Goal: Navigation & Orientation: Find specific page/section

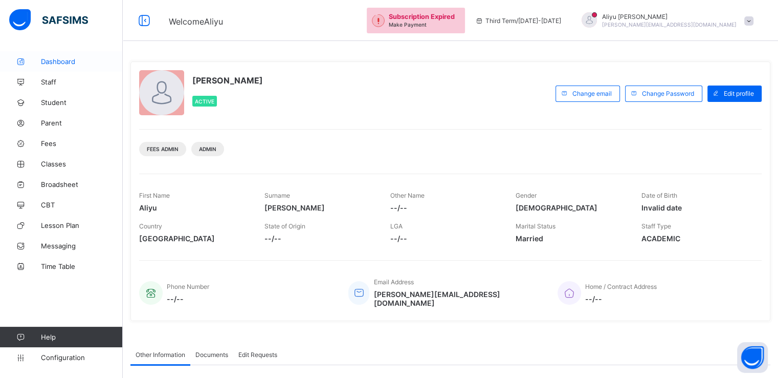
click at [66, 61] on span "Dashboard" at bounding box center [82, 61] width 82 height 8
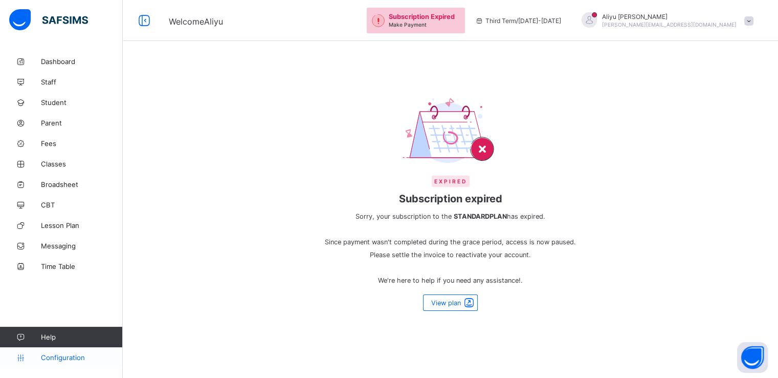
click at [55, 359] on span "Configuration" at bounding box center [81, 357] width 81 height 8
click at [53, 359] on span "Configuration" at bounding box center [81, 357] width 81 height 8
click at [61, 99] on span "Student" at bounding box center [82, 102] width 82 height 8
click at [52, 76] on link "Staff" at bounding box center [61, 82] width 123 height 20
click at [52, 166] on span "Classes" at bounding box center [82, 164] width 82 height 8
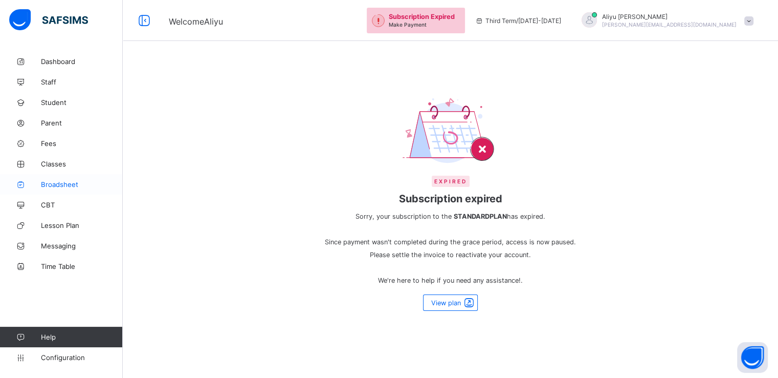
click at [63, 186] on span "Broadsheet" at bounding box center [82, 184] width 82 height 8
click at [53, 201] on span "CBT" at bounding box center [82, 205] width 82 height 8
click at [58, 228] on span "Lesson Plan" at bounding box center [82, 225] width 82 height 8
click at [57, 245] on span "Messaging" at bounding box center [82, 246] width 82 height 8
click at [57, 265] on span "Time Table" at bounding box center [82, 266] width 82 height 8
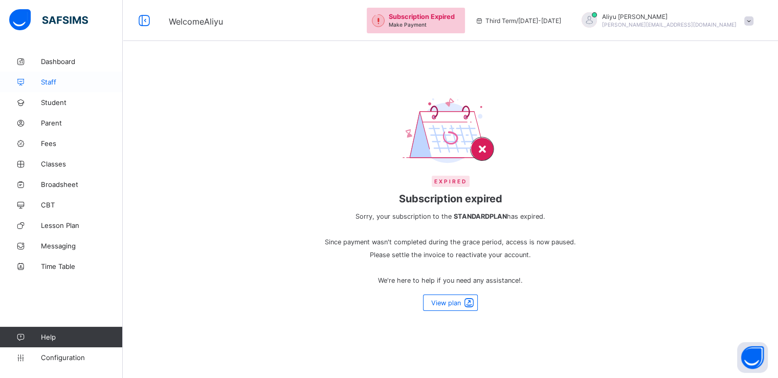
click at [57, 81] on span "Staff" at bounding box center [82, 82] width 82 height 8
click at [57, 104] on span "Student" at bounding box center [82, 102] width 82 height 8
click at [50, 127] on link "Parent" at bounding box center [61, 123] width 123 height 20
click at [50, 146] on span "Fees" at bounding box center [82, 143] width 82 height 8
click at [60, 166] on span "Classes" at bounding box center [82, 164] width 82 height 8
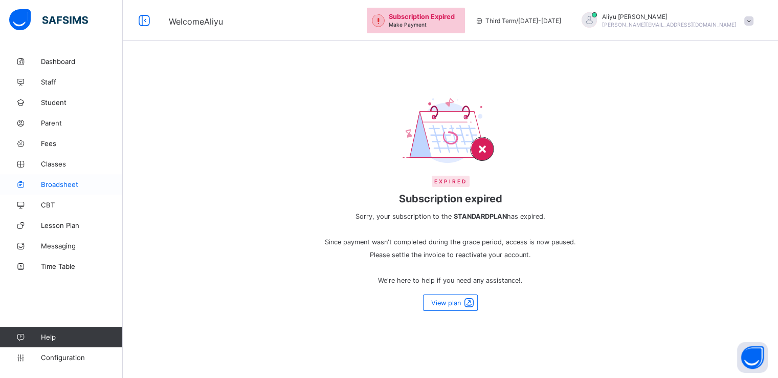
click at [59, 185] on span "Broadsheet" at bounding box center [82, 184] width 82 height 8
click at [49, 203] on span "CBT" at bounding box center [82, 205] width 82 height 8
click at [754, 17] on span at bounding box center [749, 20] width 9 height 9
click at [370, 93] on div "Expired Subscription expired Sorry, your subscription to the STANDARD PLAN has …" at bounding box center [450, 204] width 281 height 234
click at [56, 356] on span "Configuration" at bounding box center [81, 357] width 81 height 8
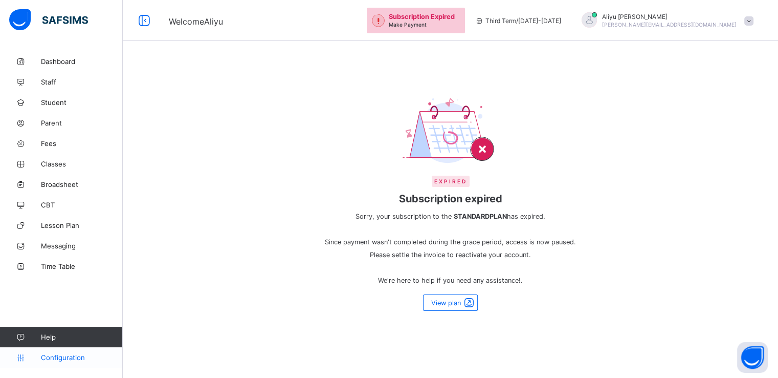
click at [56, 356] on span "Configuration" at bounding box center [81, 357] width 81 height 8
click at [47, 162] on span "Classes" at bounding box center [82, 164] width 82 height 8
click at [47, 142] on span "Fees" at bounding box center [82, 143] width 82 height 8
click at [56, 119] on span "Parent" at bounding box center [82, 123] width 82 height 8
click at [53, 99] on span "Student" at bounding box center [82, 102] width 82 height 8
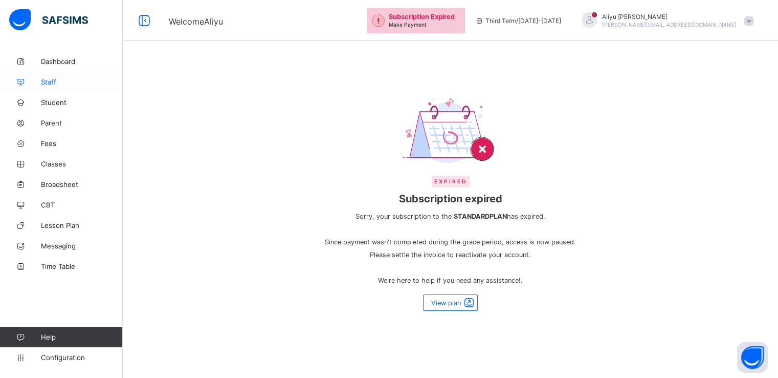
click at [53, 78] on span "Staff" at bounding box center [82, 82] width 82 height 8
click at [59, 62] on span "Dashboard" at bounding box center [82, 61] width 82 height 8
click at [49, 164] on span "Classes" at bounding box center [82, 164] width 82 height 8
click at [53, 181] on span "Broadsheet" at bounding box center [82, 184] width 82 height 8
click at [49, 205] on span "CBT" at bounding box center [82, 205] width 82 height 8
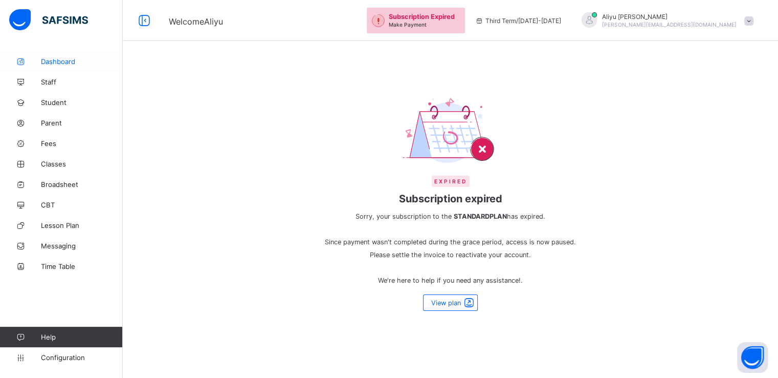
click at [66, 58] on span "Dashboard" at bounding box center [82, 61] width 82 height 8
click at [49, 79] on span "Staff" at bounding box center [82, 82] width 82 height 8
click at [51, 102] on span "Student" at bounding box center [82, 102] width 82 height 8
click at [443, 303] on span "View plan" at bounding box center [446, 303] width 30 height 8
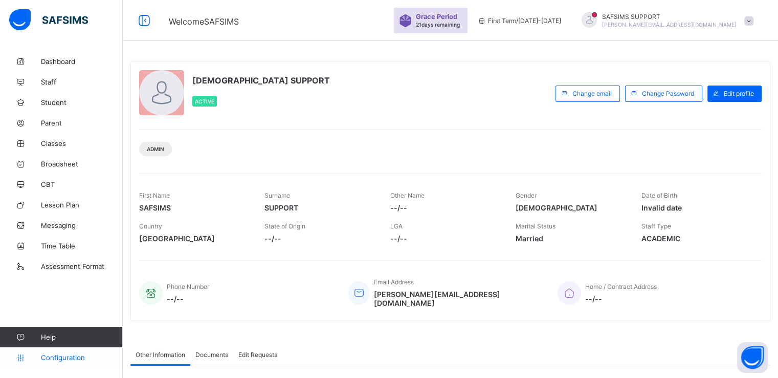
click at [57, 361] on span "Configuration" at bounding box center [81, 357] width 81 height 8
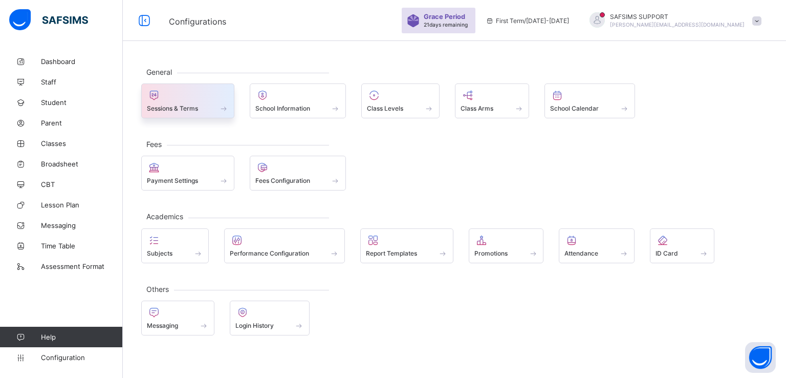
click at [176, 111] on span "Sessions & Terms" at bounding box center [172, 108] width 51 height 8
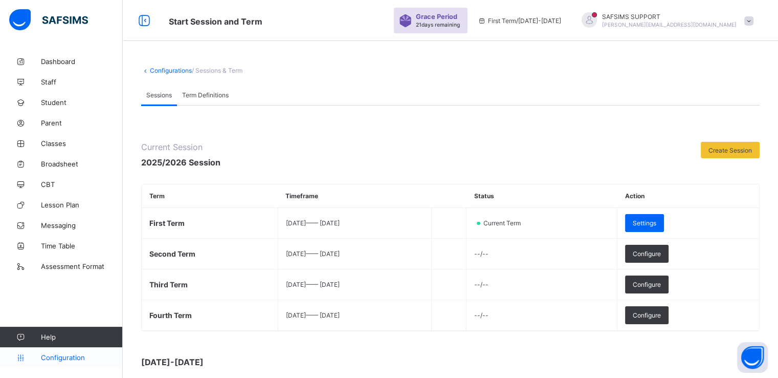
click at [61, 349] on link "Configuration" at bounding box center [61, 357] width 122 height 20
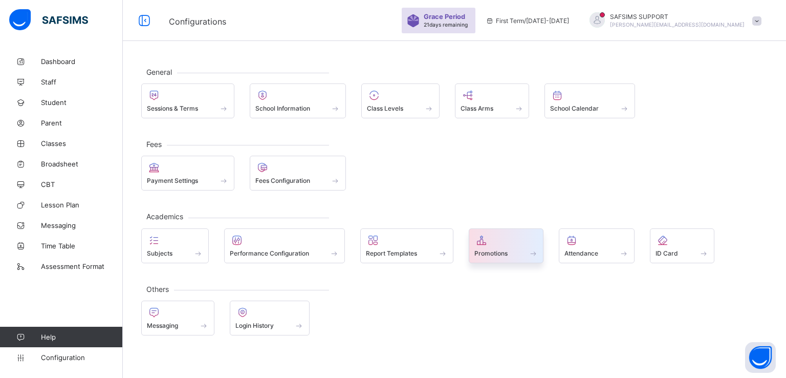
click at [494, 252] on span "Promotions" at bounding box center [490, 253] width 33 height 8
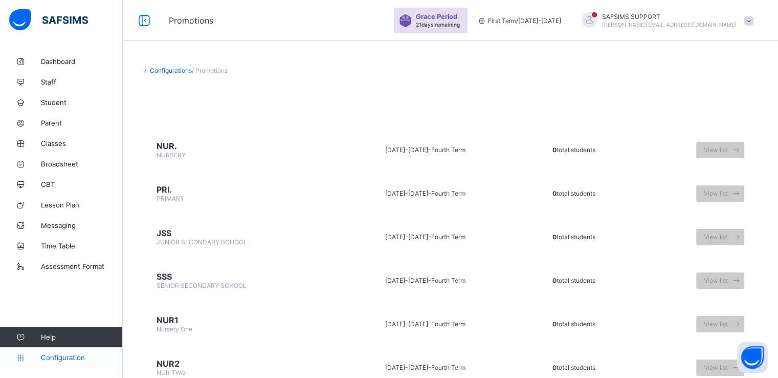
click at [50, 357] on span "Configuration" at bounding box center [81, 357] width 81 height 8
